Goal: Complete application form: Complete application form

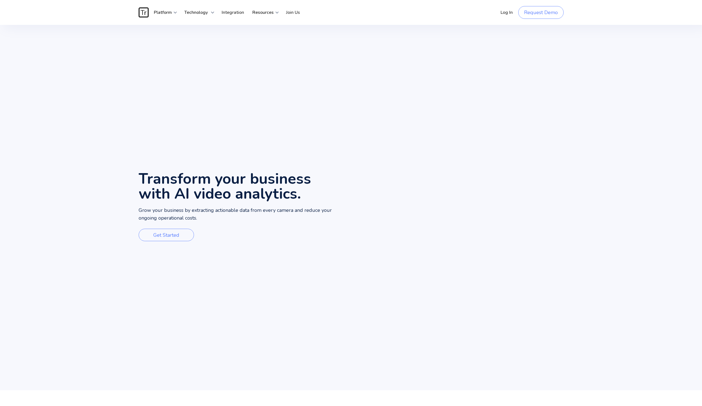
click at [533, 13] on link "Request Demo" at bounding box center [540, 12] width 45 height 13
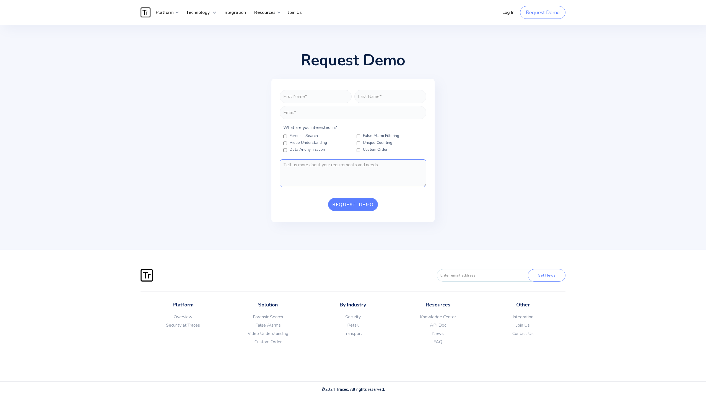
click at [315, 172] on textarea "FORM-REQUEST-DEMO" at bounding box center [353, 173] width 147 height 28
type textarea "v"
paste textarea "Do you offer Australian-based processing of data? Are you SOC2/ISO 27001 compli…"
type textarea "Hi, Do you offer Australian-based processing of data? Are you SOC2/ISO 27001 co…"
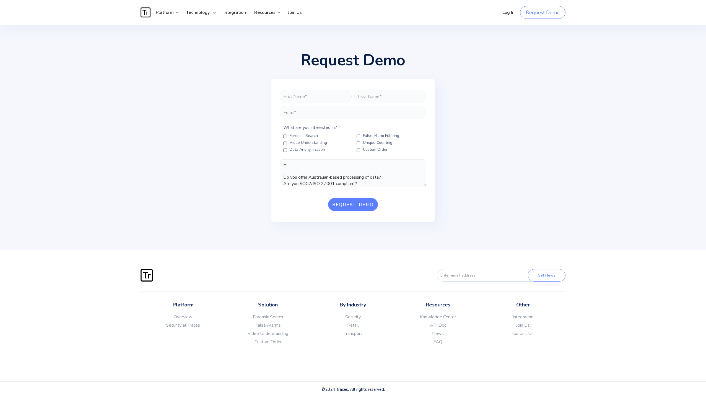
click at [359, 136] on Filtering "False Alarm Filtering" at bounding box center [359, 136] width 4 height 4
checkbox Filtering "true"
click at [317, 96] on input "FORM-REQUEST-DEMO" at bounding box center [316, 96] width 72 height 13
type input "Nick"
type input "Darvey"
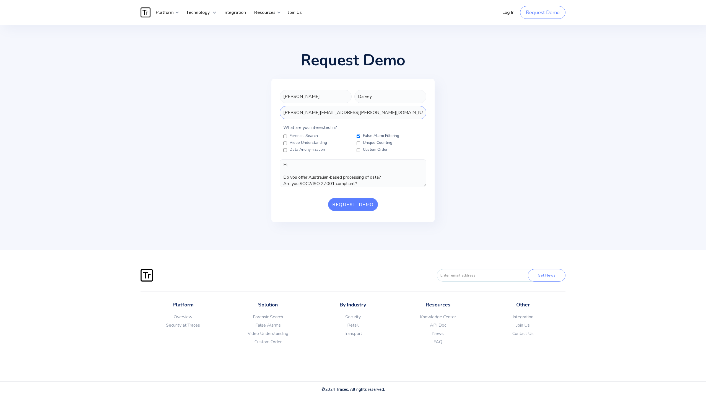
type input "nick.darvey@visioni.com.au"
click at [323, 172] on textarea "Hi, Do you offer Australian-based processing of data? Are you SOC2/ISO 27001 co…" at bounding box center [353, 173] width 147 height 28
click at [284, 174] on textarea "Hi, Before I get a demo, I really need answers to these questions: Do you offer…" at bounding box center [353, 173] width 147 height 28
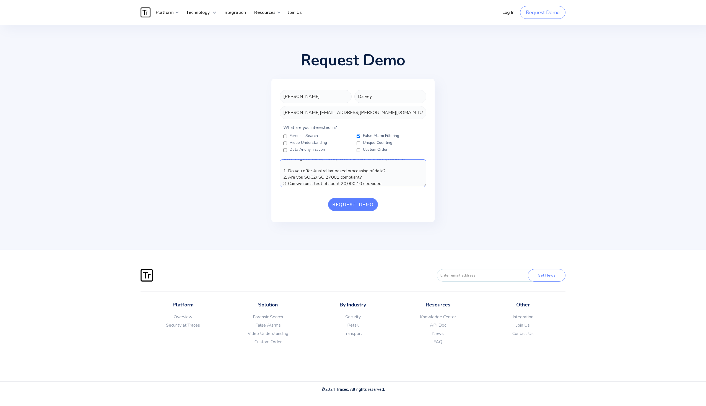
click at [359, 184] on textarea "Hi, Before I get a demo, I really need answers to these questions: 1. Do you of…" at bounding box center [353, 173] width 147 height 28
click at [358, 181] on textarea "Hi, Before I get a demo, I really need answers to these questions: 1. Do you of…" at bounding box center [353, 173] width 147 height 28
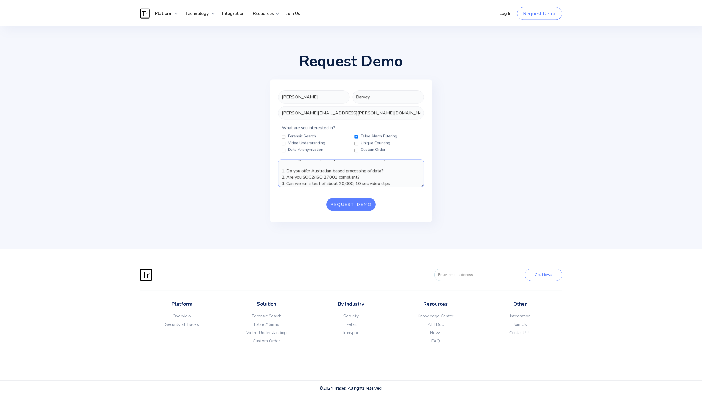
scroll to position [0, 0]
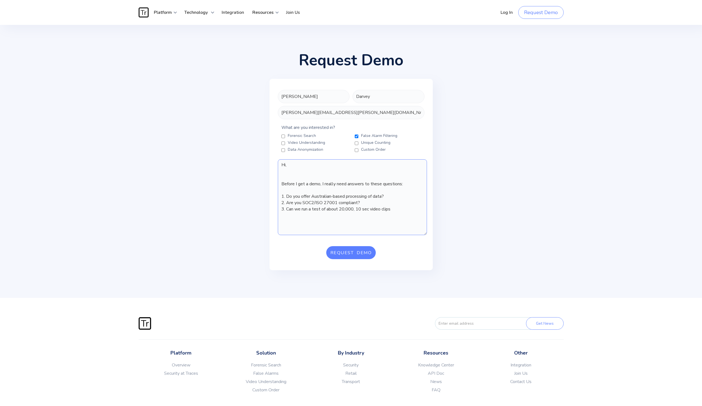
drag, startPoint x: 424, startPoint y: 186, endPoint x: 426, endPoint y: 234, distance: 48.2
click at [426, 234] on textarea "Hi, Before I get a demo, I really need answers to these questions: 1. Do you of…" at bounding box center [352, 197] width 149 height 76
click at [403, 212] on textarea "Hi, Before I get a demo, I really need answers to these questions: 1. Do you of…" at bounding box center [352, 197] width 149 height 76
click at [429, 235] on textarea "Hi, Before I get a demo, I really need answers to these questions: 1. Do you of…" at bounding box center [354, 197] width 152 height 77
click at [324, 170] on textarea "Hi, Before I get a demo, I really need answers to these questions: 1. Do you of…" at bounding box center [354, 197] width 152 height 77
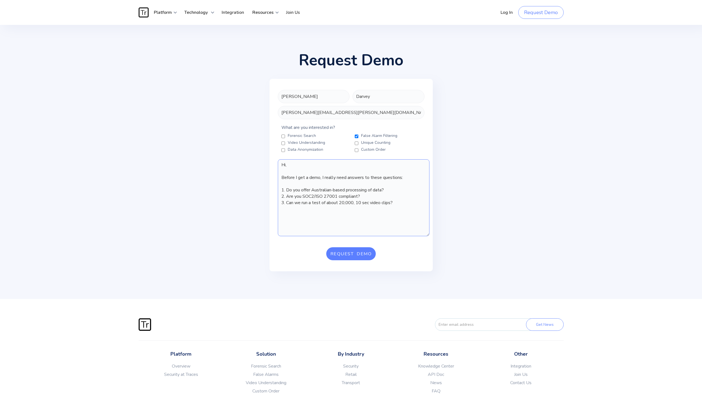
click at [304, 213] on textarea "Hi, Before I get a demo, I really need answers to these questions: 1. Do you of…" at bounding box center [354, 197] width 152 height 77
type textarea "Hi, Before I get a demo, I really need answers to these questions: 1. Do you of…"
click at [358, 196] on textarea "Hi, Before I get a demo, I really need answers to these questions: 1. Do you of…" at bounding box center [354, 197] width 152 height 77
click at [364, 255] on input "Request Demo" at bounding box center [351, 253] width 50 height 13
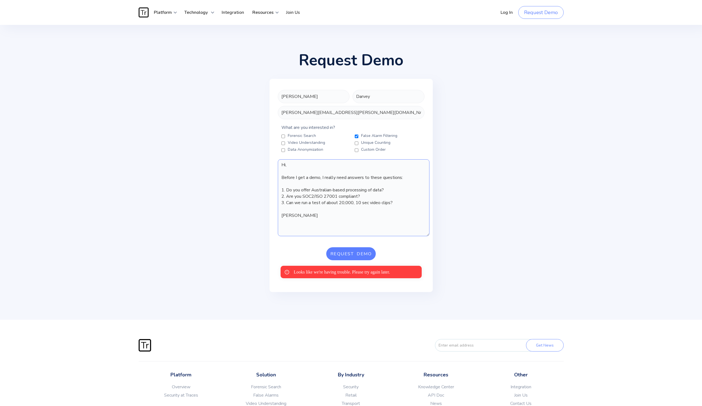
click at [334, 199] on textarea "Hi, Before I get a demo, I really need answers to these questions: 1. Do you of…" at bounding box center [354, 197] width 152 height 77
click at [345, 256] on input "Request Demo" at bounding box center [351, 253] width 50 height 13
type input "Request Demo"
click at [498, 247] on div "Request Demo Nick Darvey nick.darvey@visioni.com.au What are you interested in?…" at bounding box center [351, 173] width 332 height 240
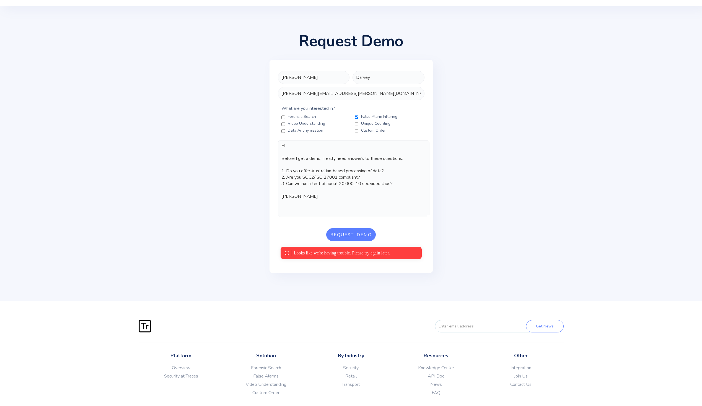
scroll to position [55, 0]
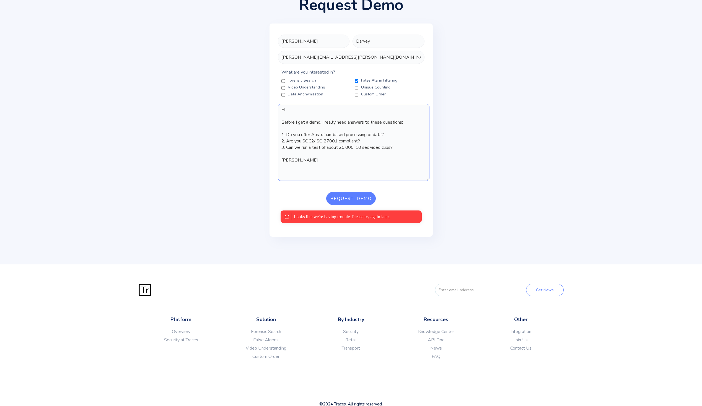
click at [366, 144] on textarea "Hi, Before I get a demo, I really need answers to these questions: 1. Do you of…" at bounding box center [354, 142] width 152 height 77
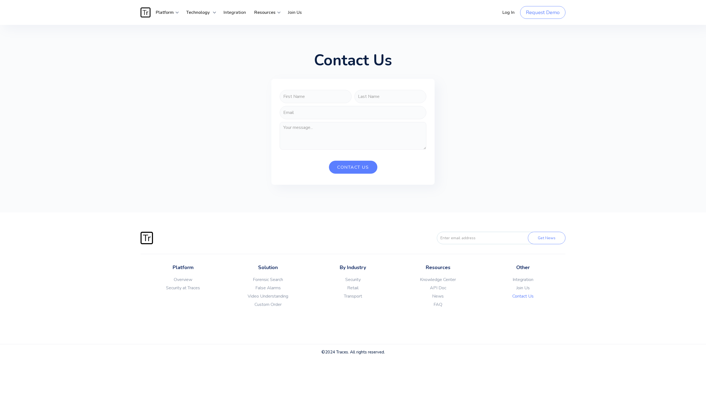
click at [524, 289] on link "Join Us" at bounding box center [523, 288] width 85 height 6
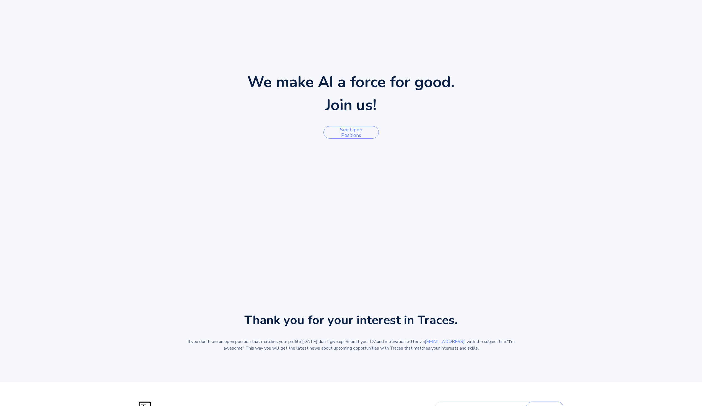
scroll to position [221, 0]
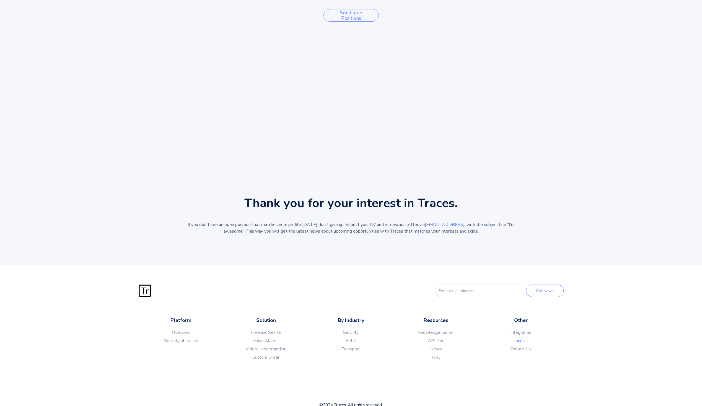
click at [344, 17] on link "See open positions" at bounding box center [350, 15] width 55 height 12
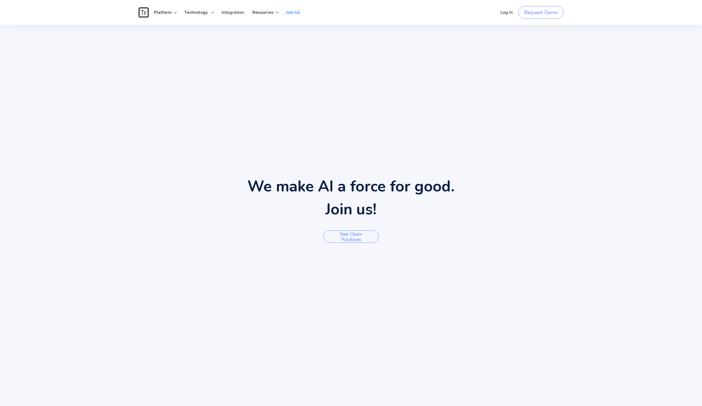
scroll to position [221, 0]
